Goal: Check status: Check status

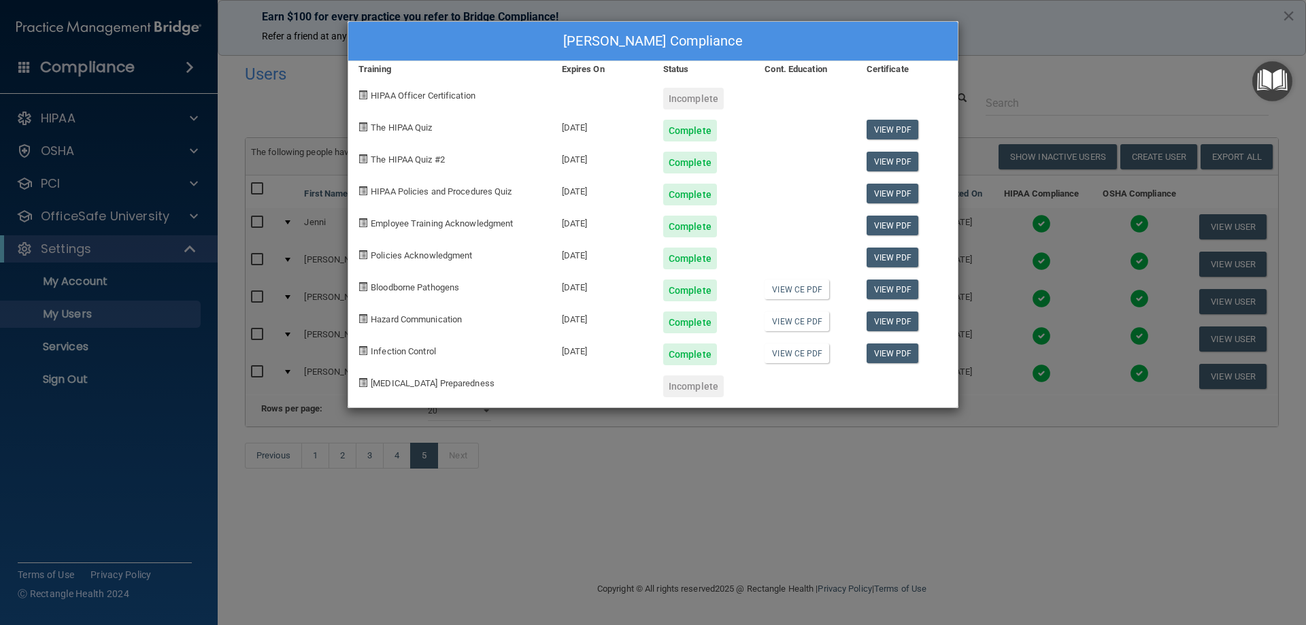
select select "20"
click at [297, 94] on div "[PERSON_NAME] Compliance Training Expires On Status Cont. Education Certificate…" at bounding box center [653, 312] width 1306 height 625
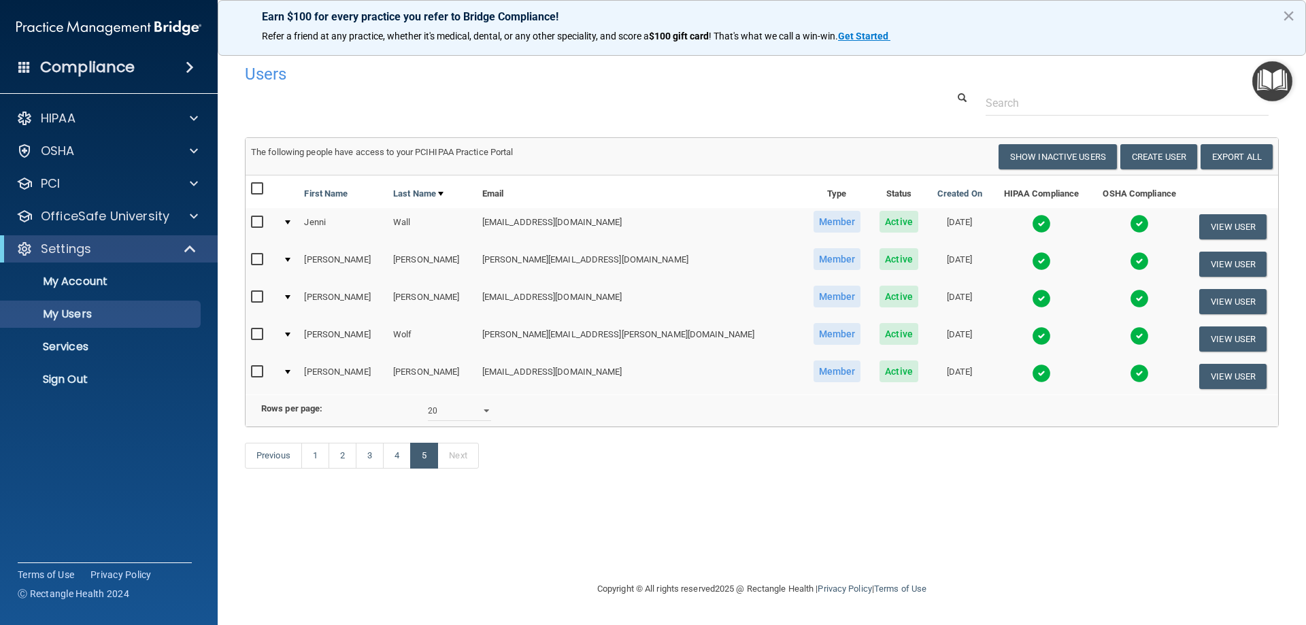
click at [1130, 336] on img at bounding box center [1139, 336] width 19 height 19
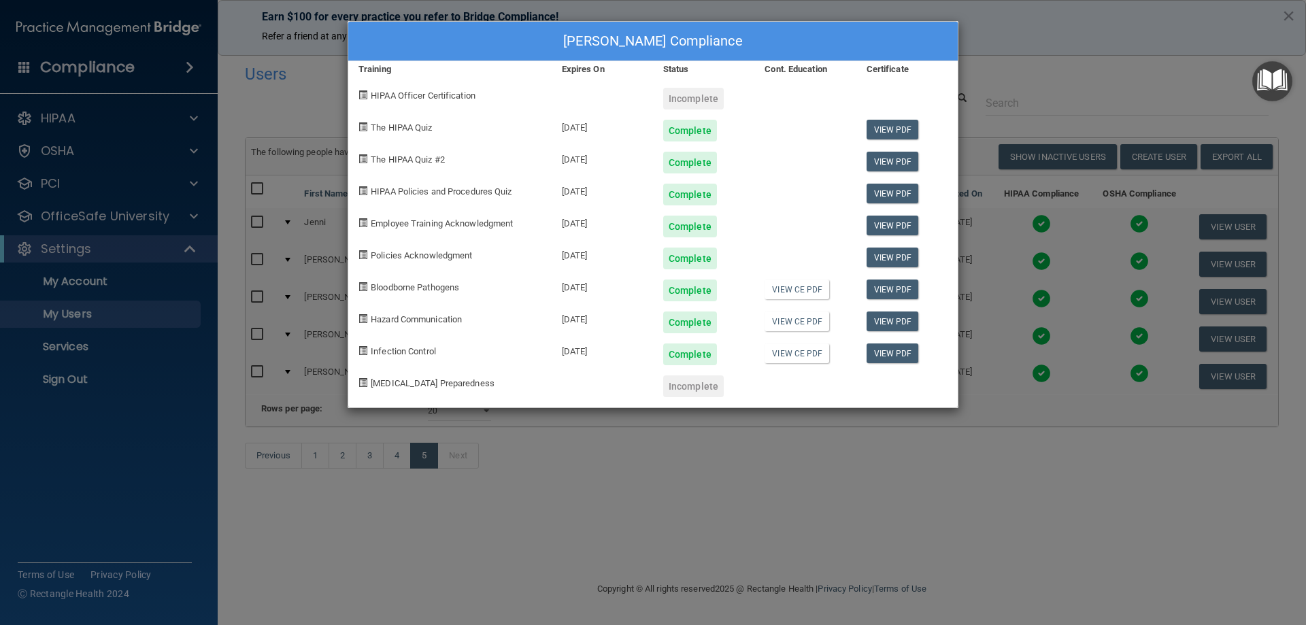
click at [1080, 467] on div "[PERSON_NAME] Compliance Training Expires On Status Cont. Education Certificate…" at bounding box center [653, 312] width 1306 height 625
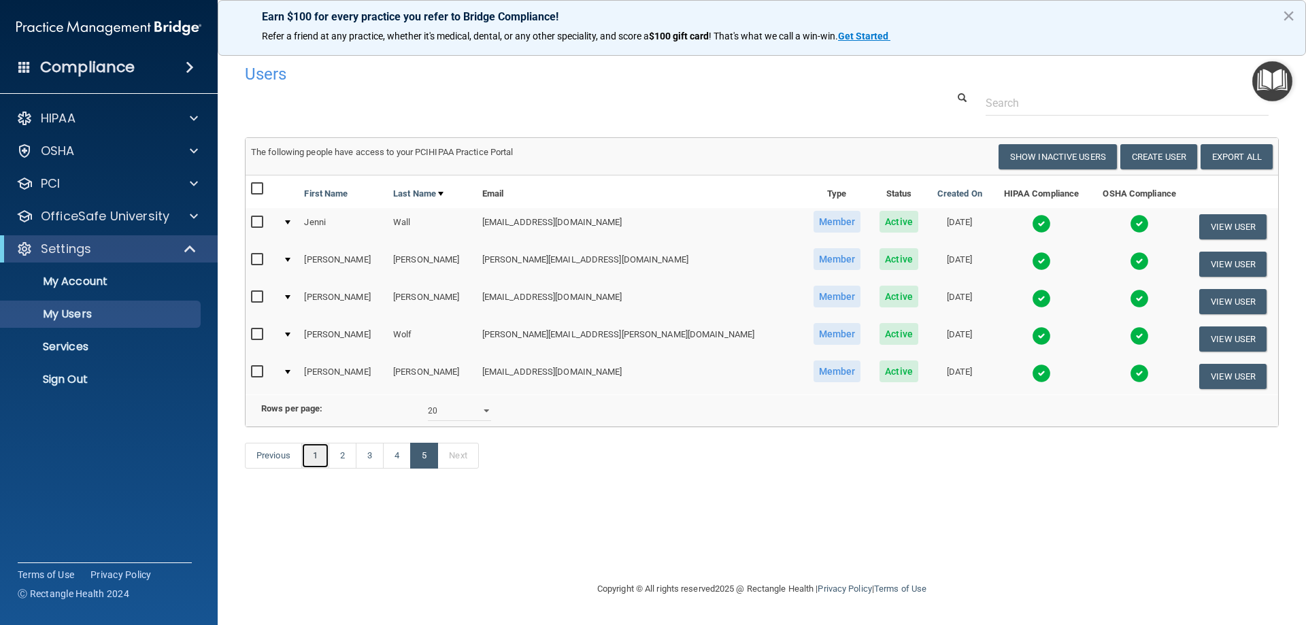
click at [316, 469] on link "1" at bounding box center [315, 456] width 28 height 26
select select "20"
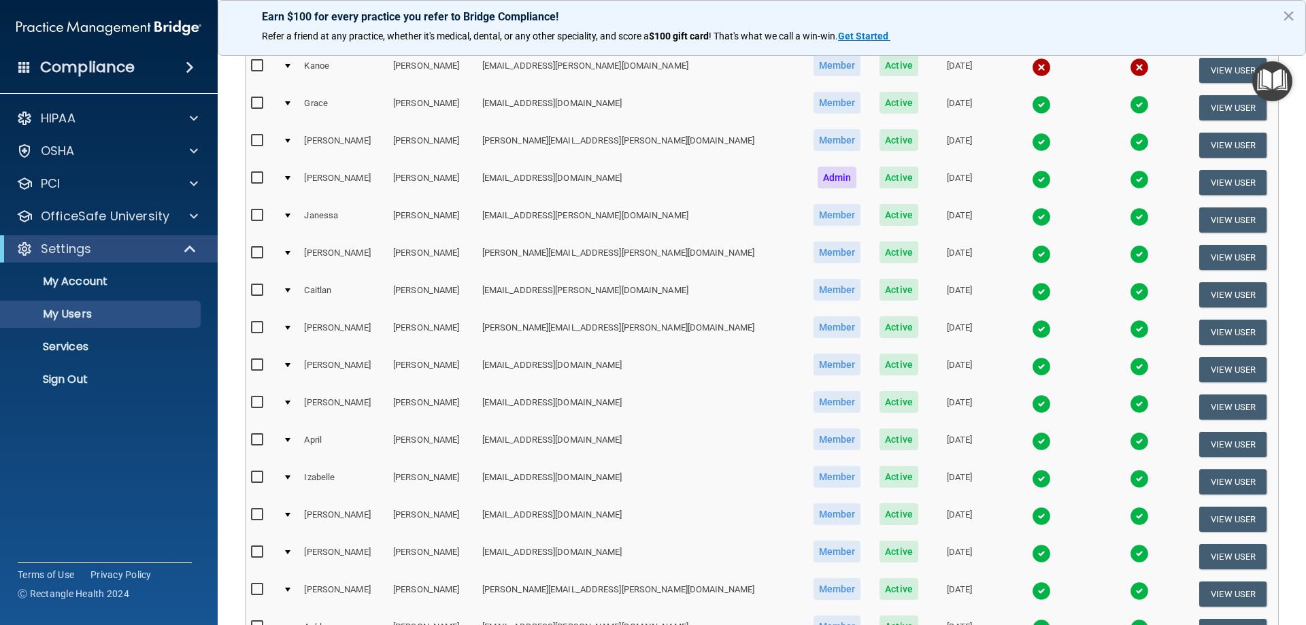
scroll to position [272, 0]
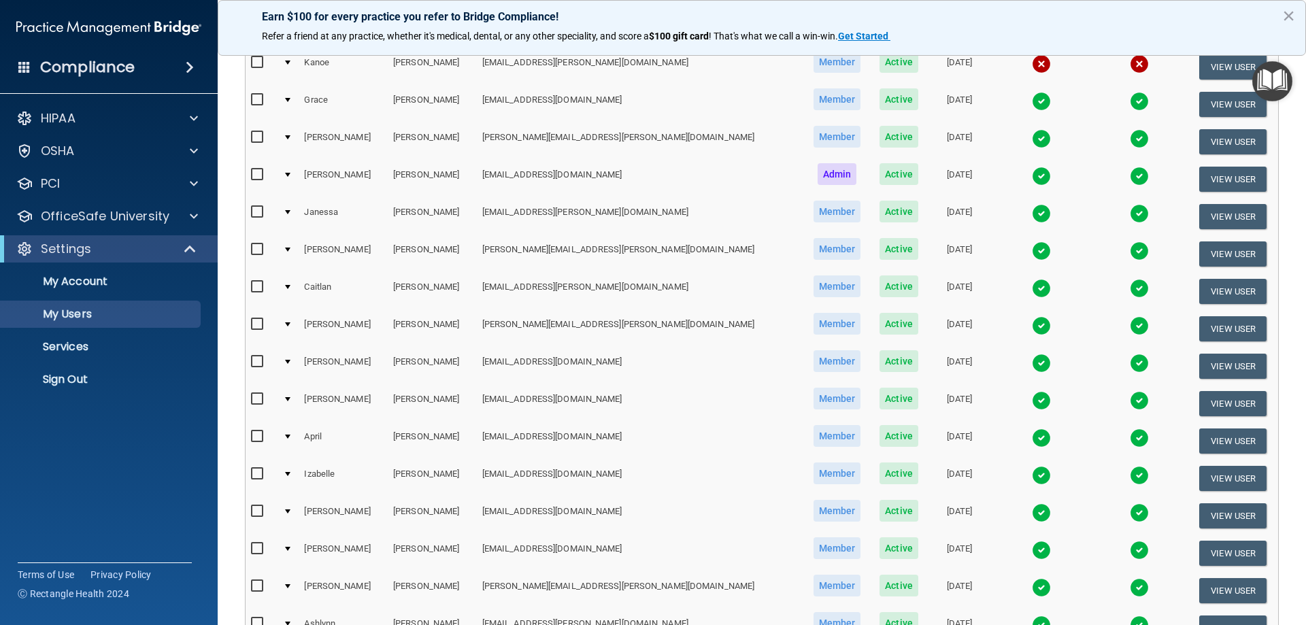
click at [1032, 329] on img at bounding box center [1041, 325] width 19 height 19
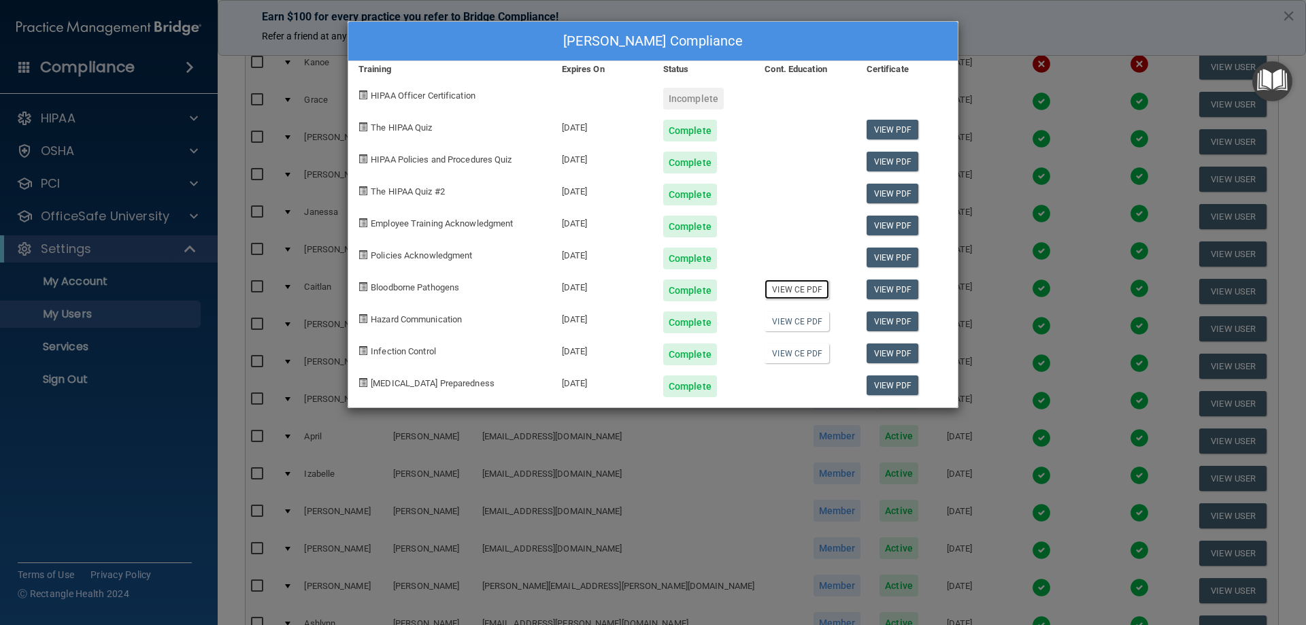
click at [787, 291] on link "View CE PDF" at bounding box center [797, 290] width 65 height 20
click at [801, 321] on link "View CE PDF" at bounding box center [797, 322] width 65 height 20
click at [790, 356] on link "View CE PDF" at bounding box center [797, 354] width 65 height 20
click at [1002, 17] on div "[PERSON_NAME] Compliance Training Expires On Status Cont. Education Certificate…" at bounding box center [653, 312] width 1306 height 625
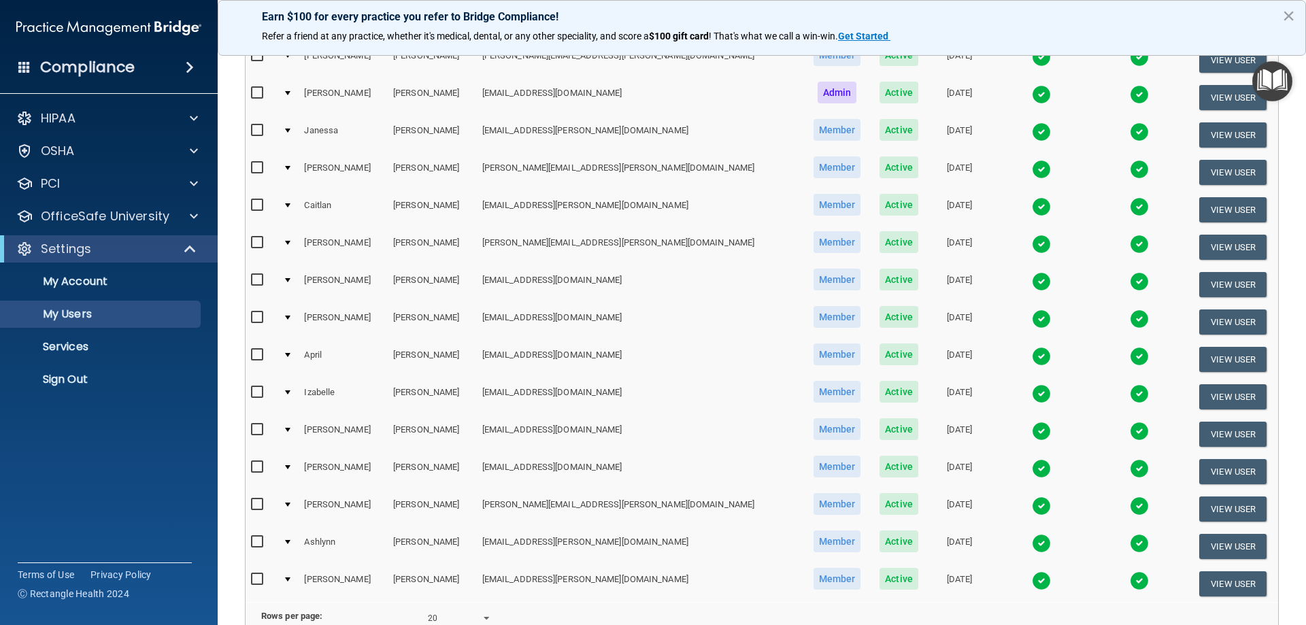
scroll to position [501, 0]
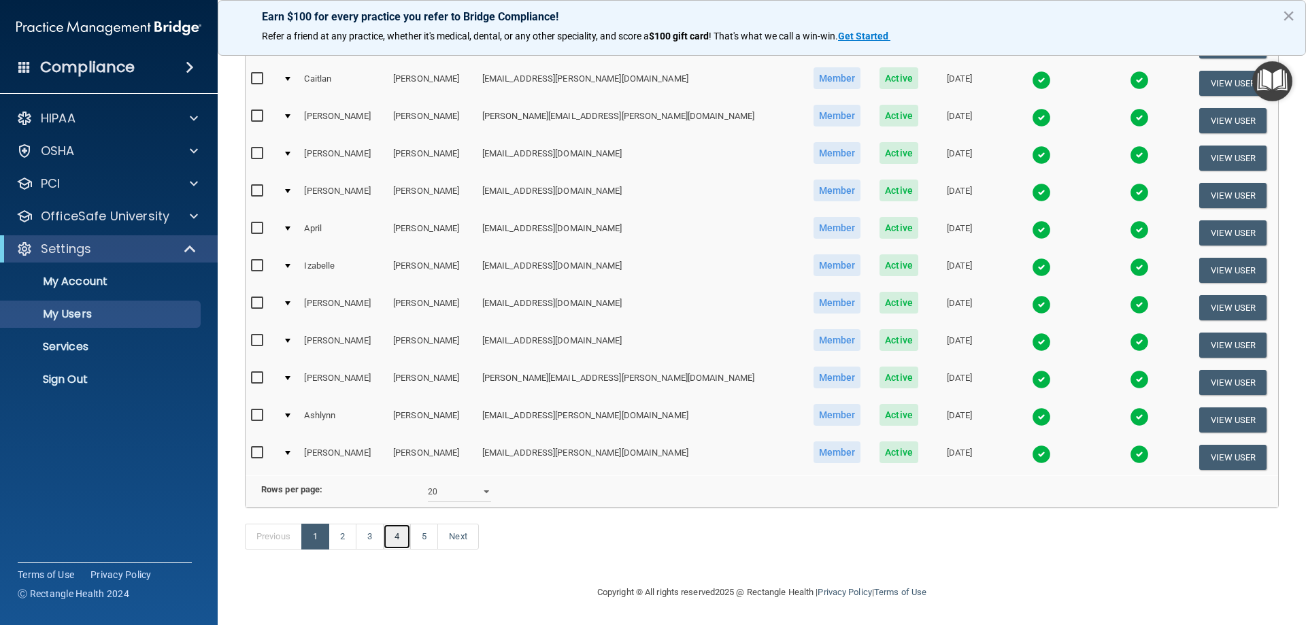
click at [393, 529] on link "4" at bounding box center [397, 537] width 28 height 26
select select "20"
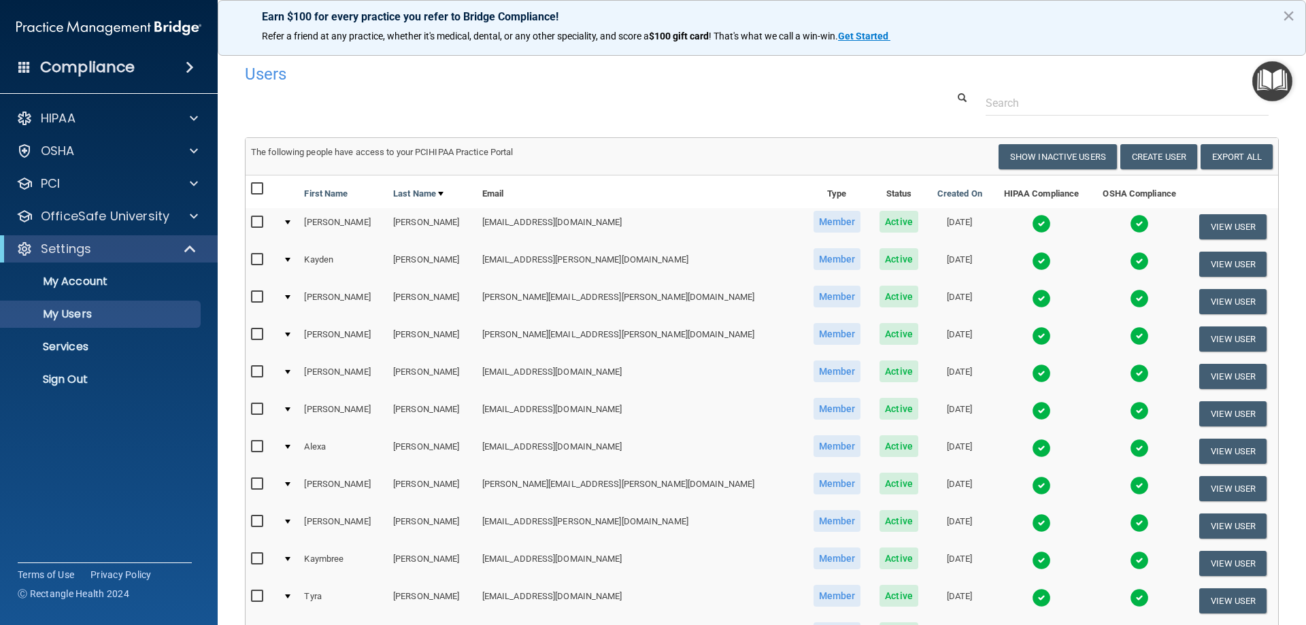
click at [1032, 447] on img at bounding box center [1041, 448] width 19 height 19
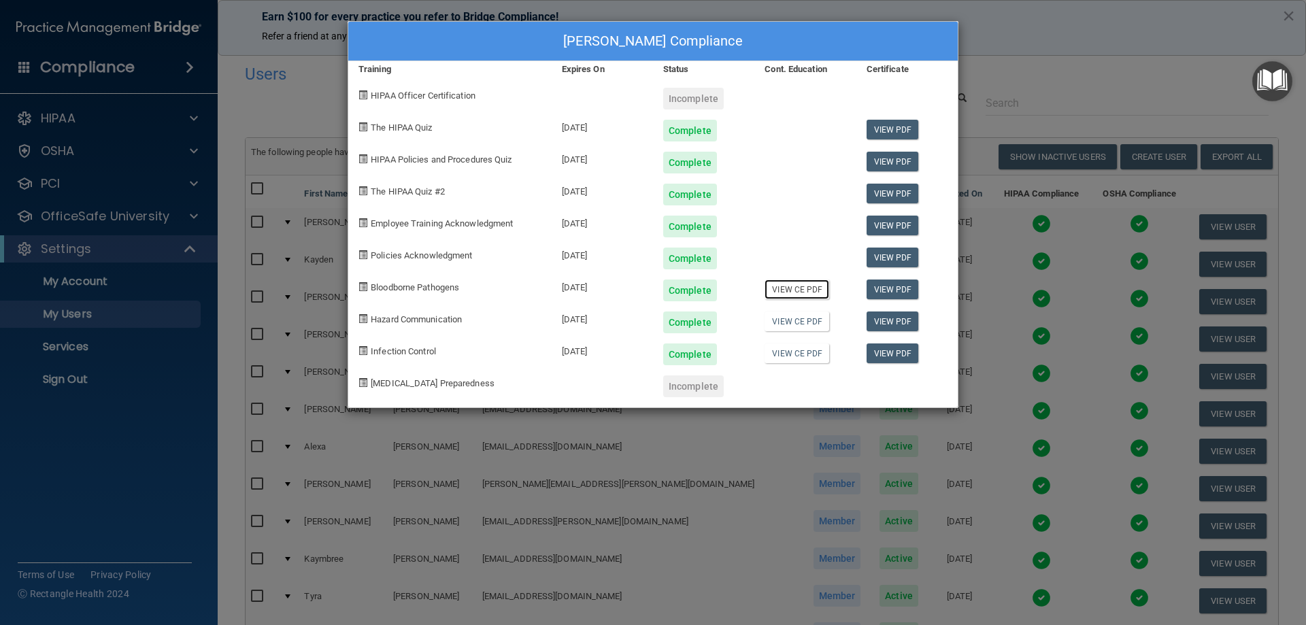
click at [778, 287] on link "View CE PDF" at bounding box center [797, 290] width 65 height 20
click at [778, 322] on link "View CE PDF" at bounding box center [797, 322] width 65 height 20
click at [788, 351] on link "View CE PDF" at bounding box center [797, 354] width 65 height 20
click at [262, 107] on div "[PERSON_NAME] Compliance Training Expires On Status Cont. Education Certificate…" at bounding box center [653, 312] width 1306 height 625
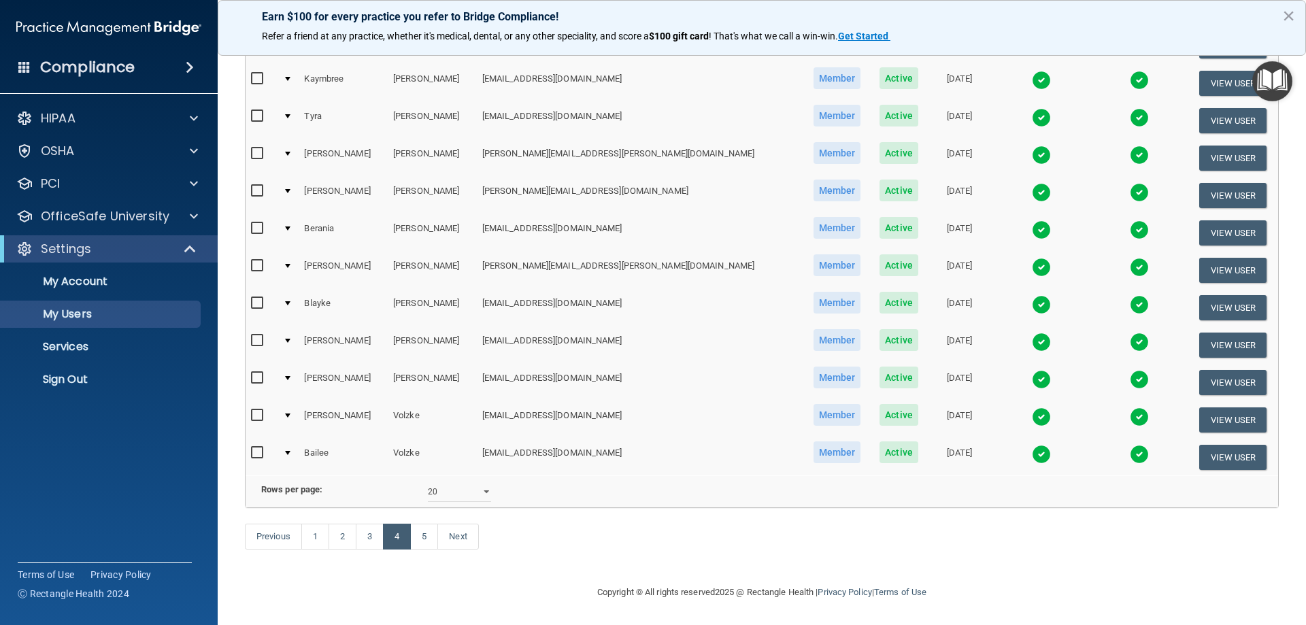
scroll to position [501, 0]
click at [369, 535] on link "3" at bounding box center [370, 537] width 28 height 26
select select "20"
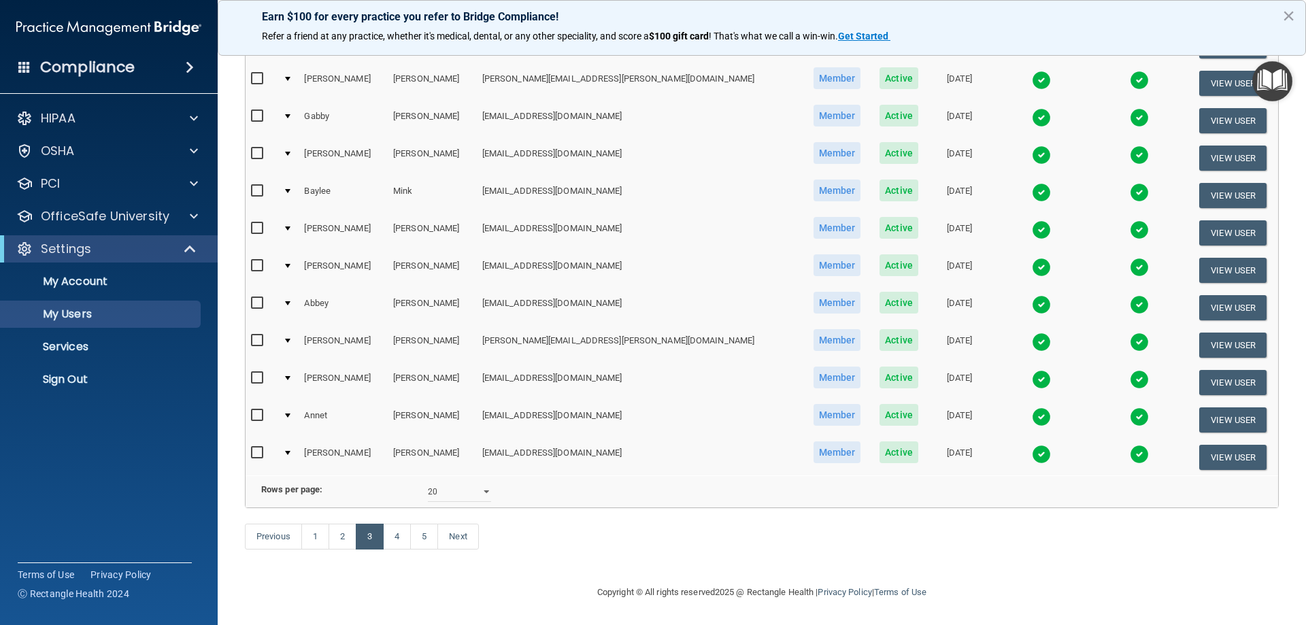
scroll to position [501, 0]
click at [335, 540] on link "2" at bounding box center [343, 537] width 28 height 26
select select "20"
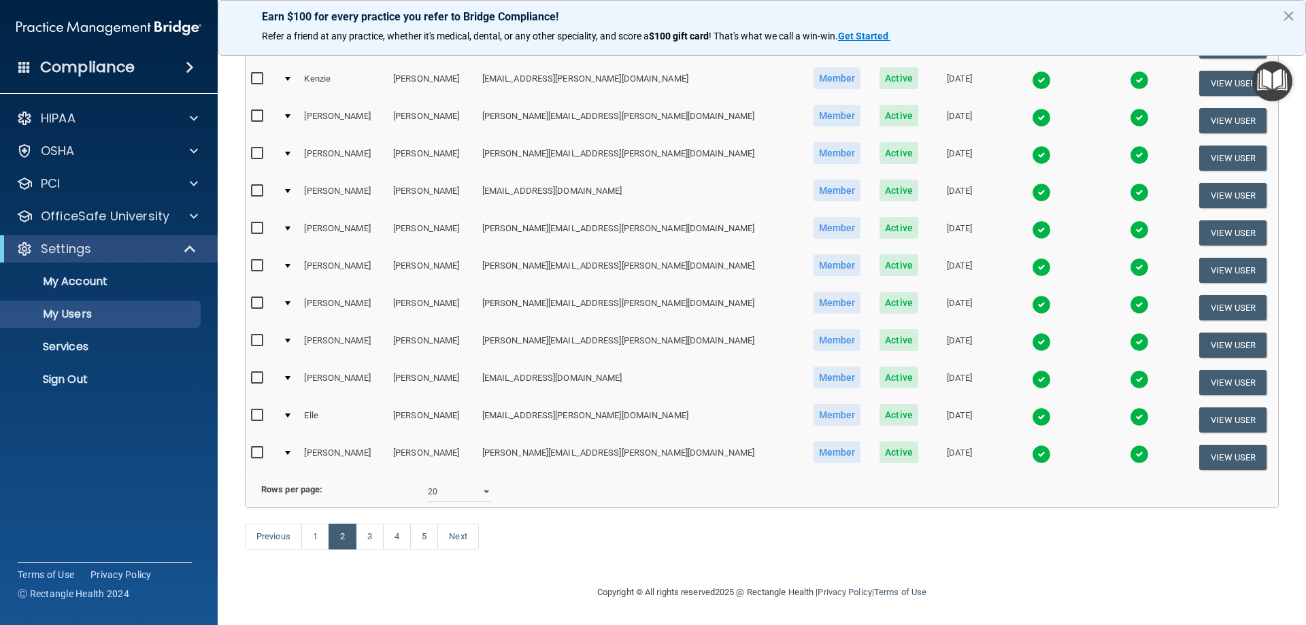
scroll to position [501, 0]
click at [1032, 333] on img at bounding box center [1041, 342] width 19 height 19
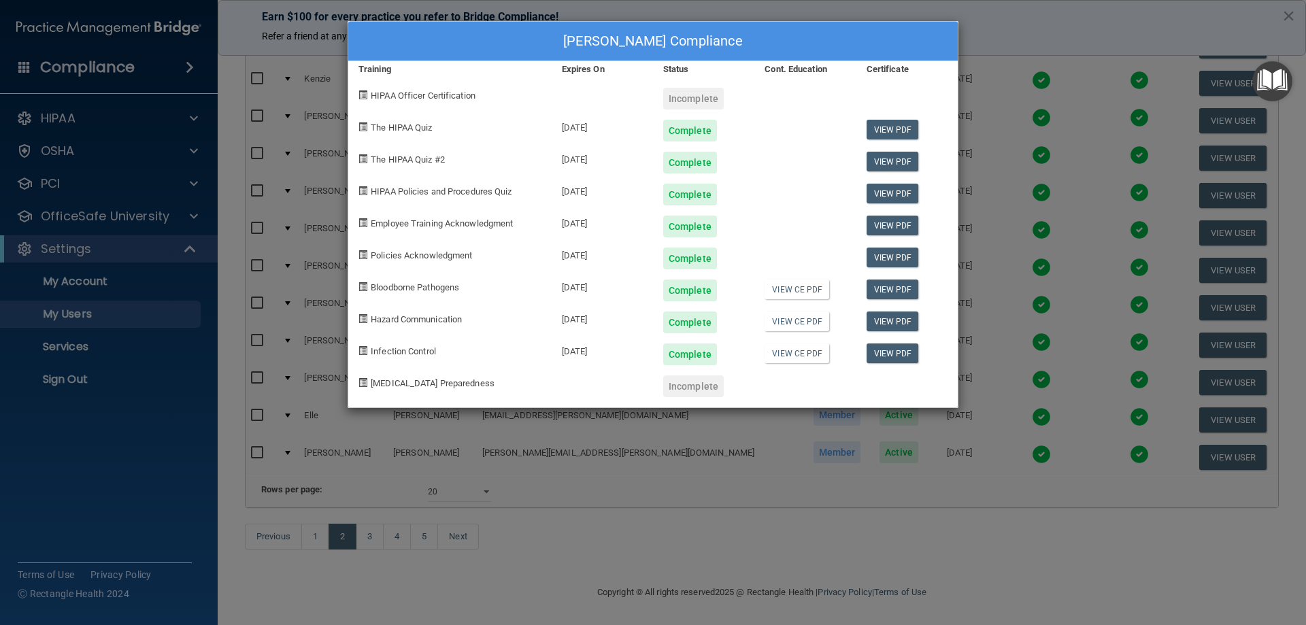
click at [171, 494] on div "[PERSON_NAME] Compliance Training Expires On Status Cont. Education Certificate…" at bounding box center [653, 312] width 1306 height 625
